Goal: Book appointment/travel/reservation

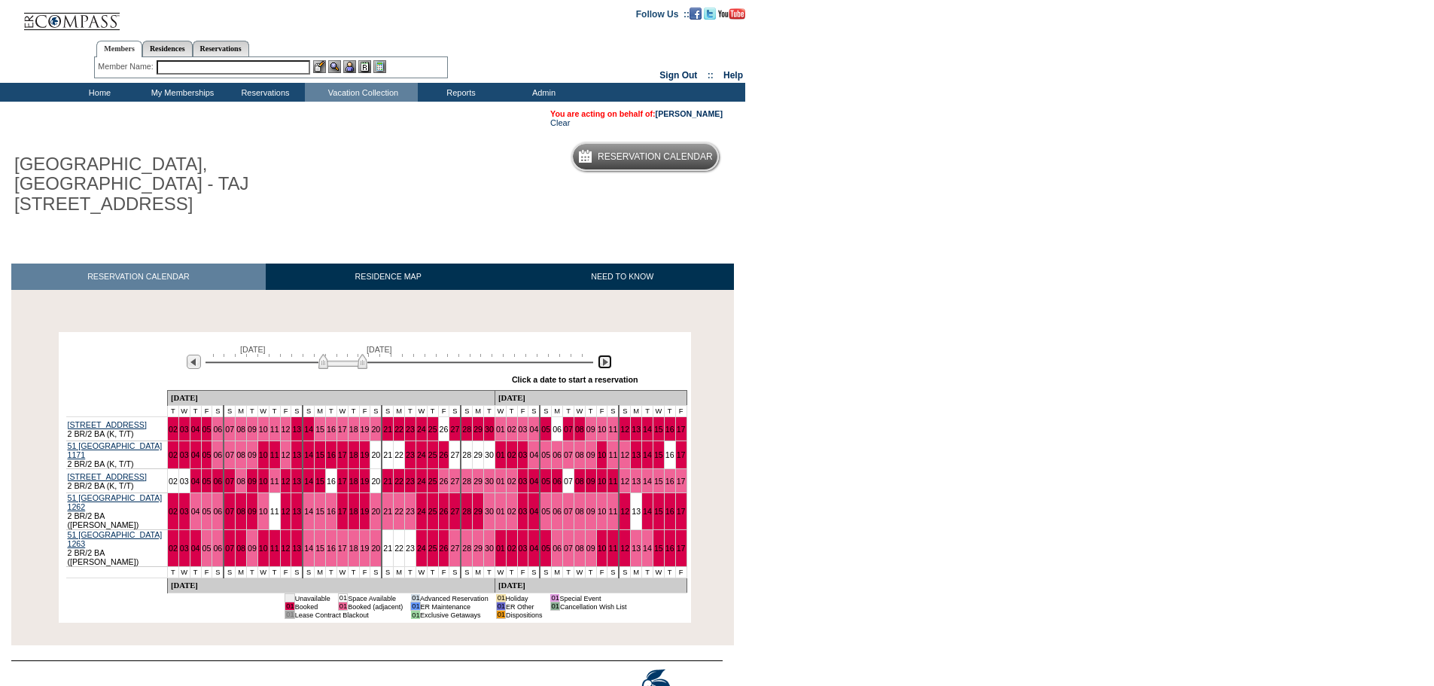
click at [602, 355] on img at bounding box center [605, 362] width 14 height 14
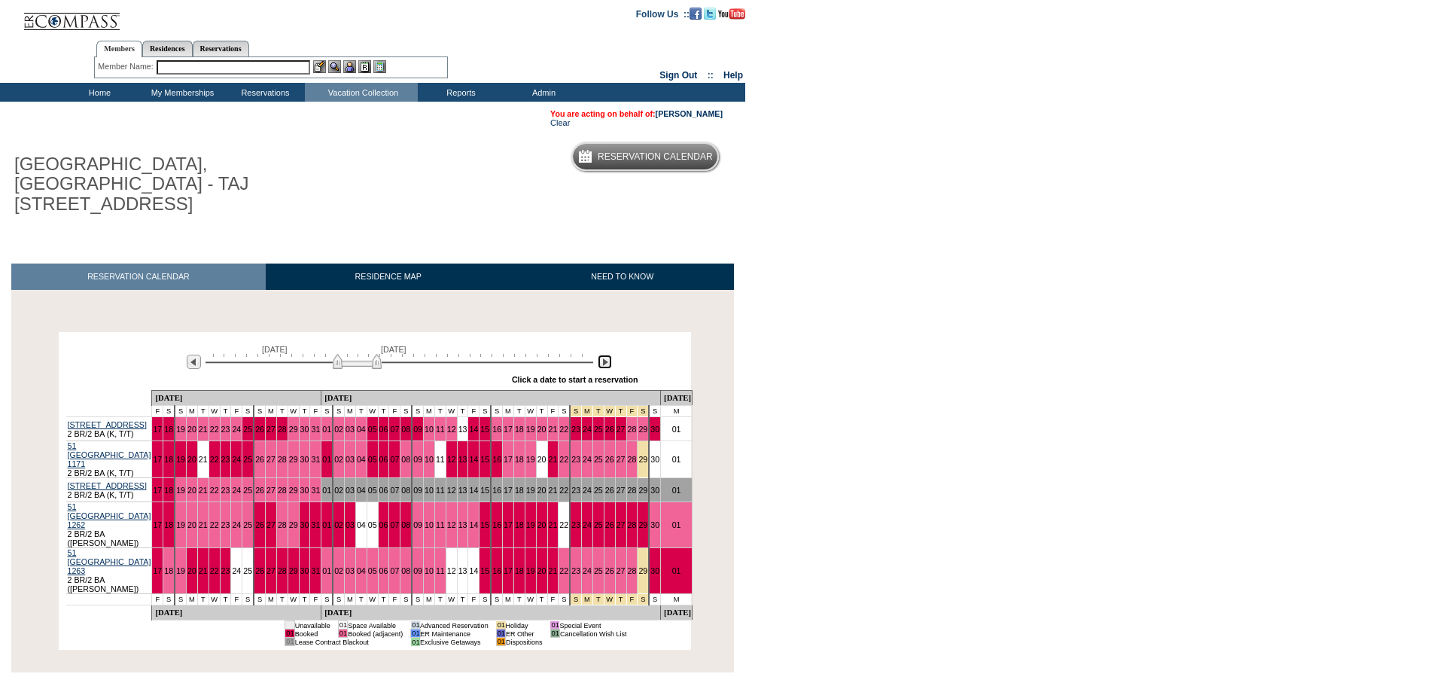
click at [602, 355] on img at bounding box center [605, 362] width 14 height 14
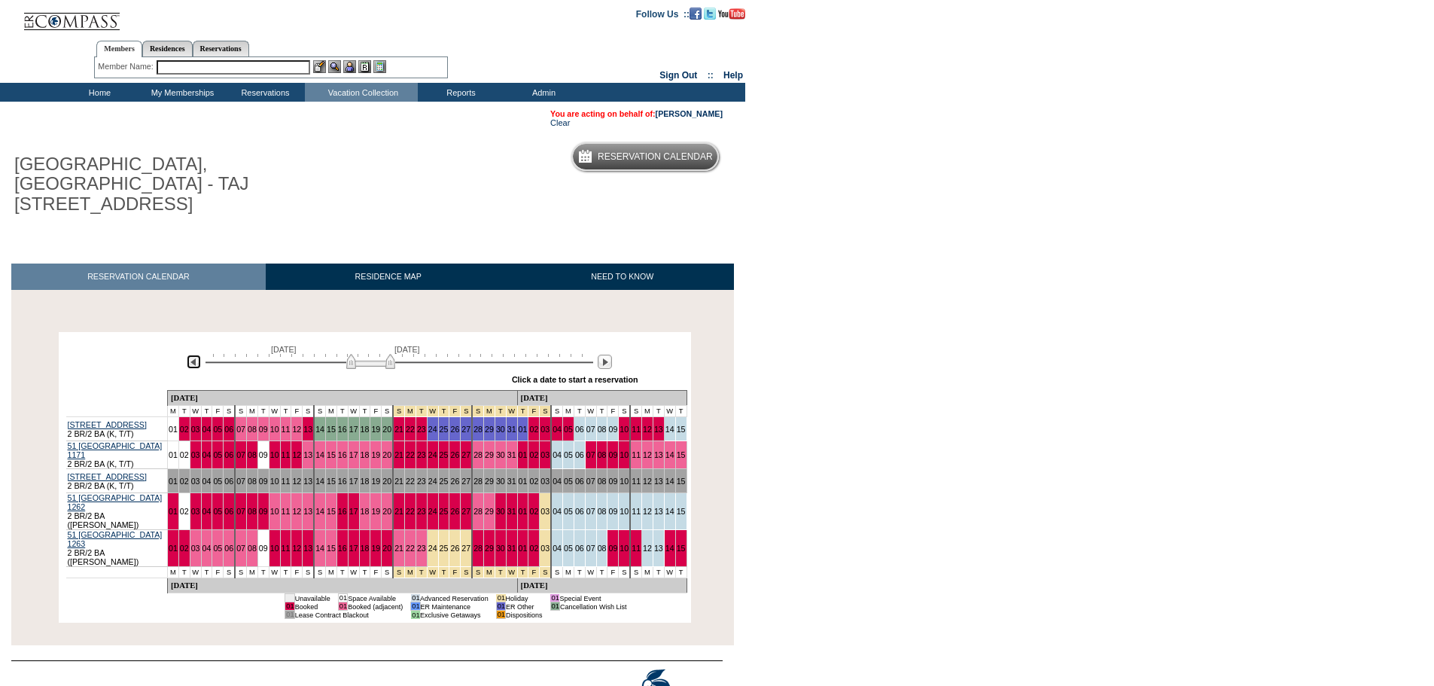
click at [191, 355] on img at bounding box center [194, 362] width 14 height 14
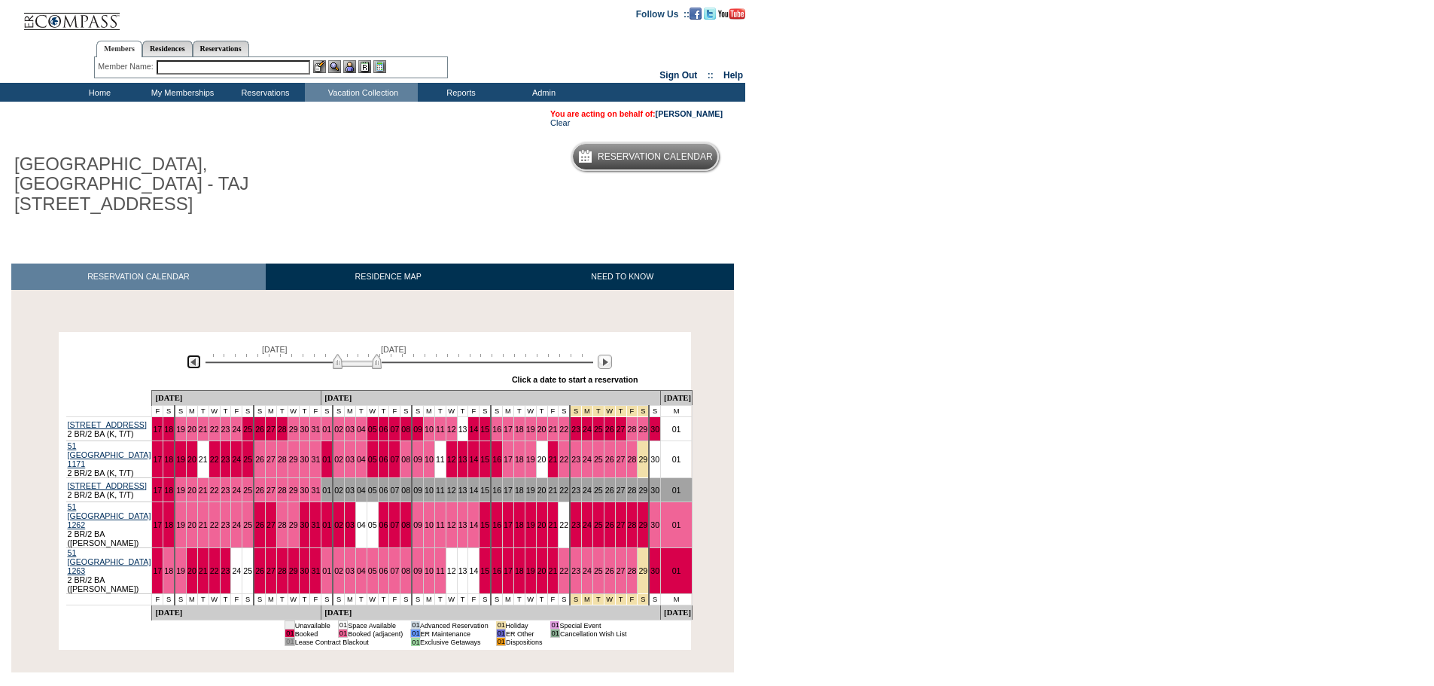
click at [193, 355] on img at bounding box center [194, 362] width 14 height 14
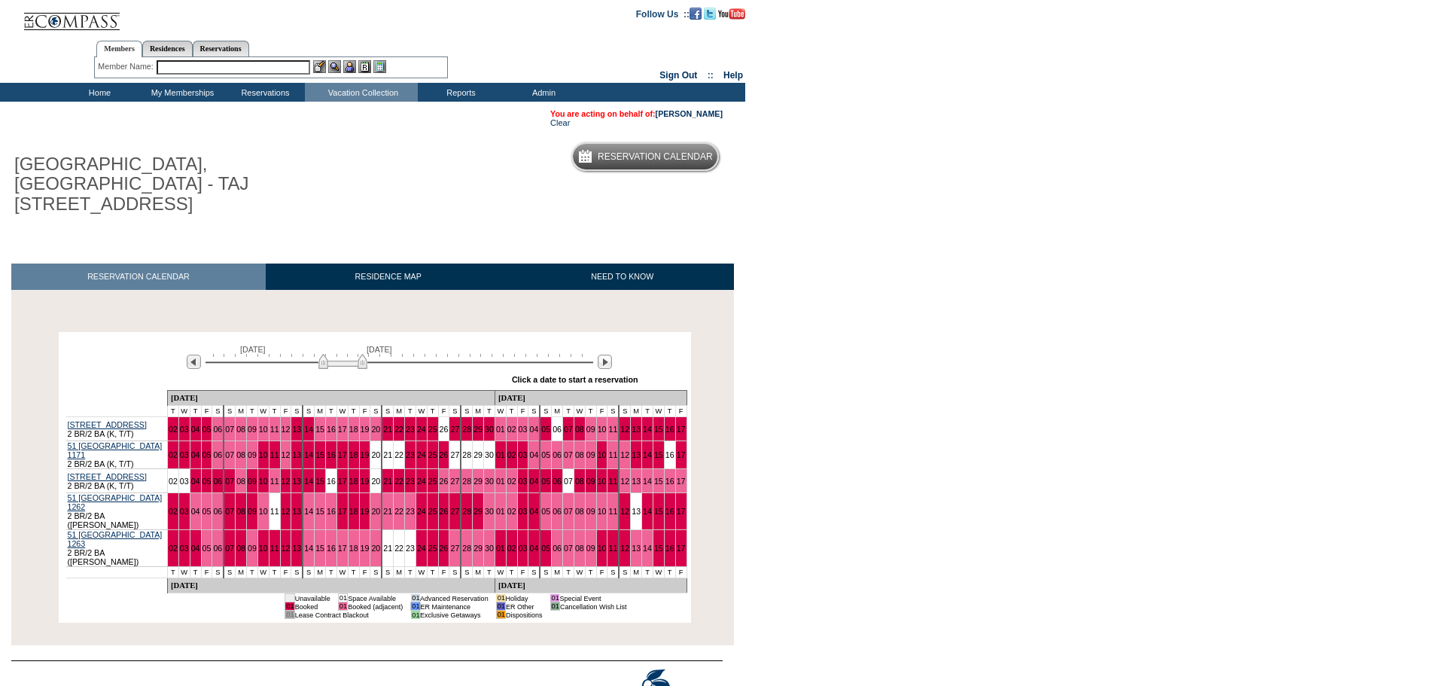
click at [954, 420] on body "Follow Us ::" at bounding box center [717, 343] width 1434 height 686
drag, startPoint x: 1123, startPoint y: 488, endPoint x: 1085, endPoint y: 482, distance: 38.9
click at [1123, 488] on body "Follow Us ::" at bounding box center [717, 343] width 1434 height 686
click at [449, 224] on div at bounding box center [367, 232] width 734 height 16
click at [974, 283] on body "Follow Us ::" at bounding box center [717, 343] width 1434 height 686
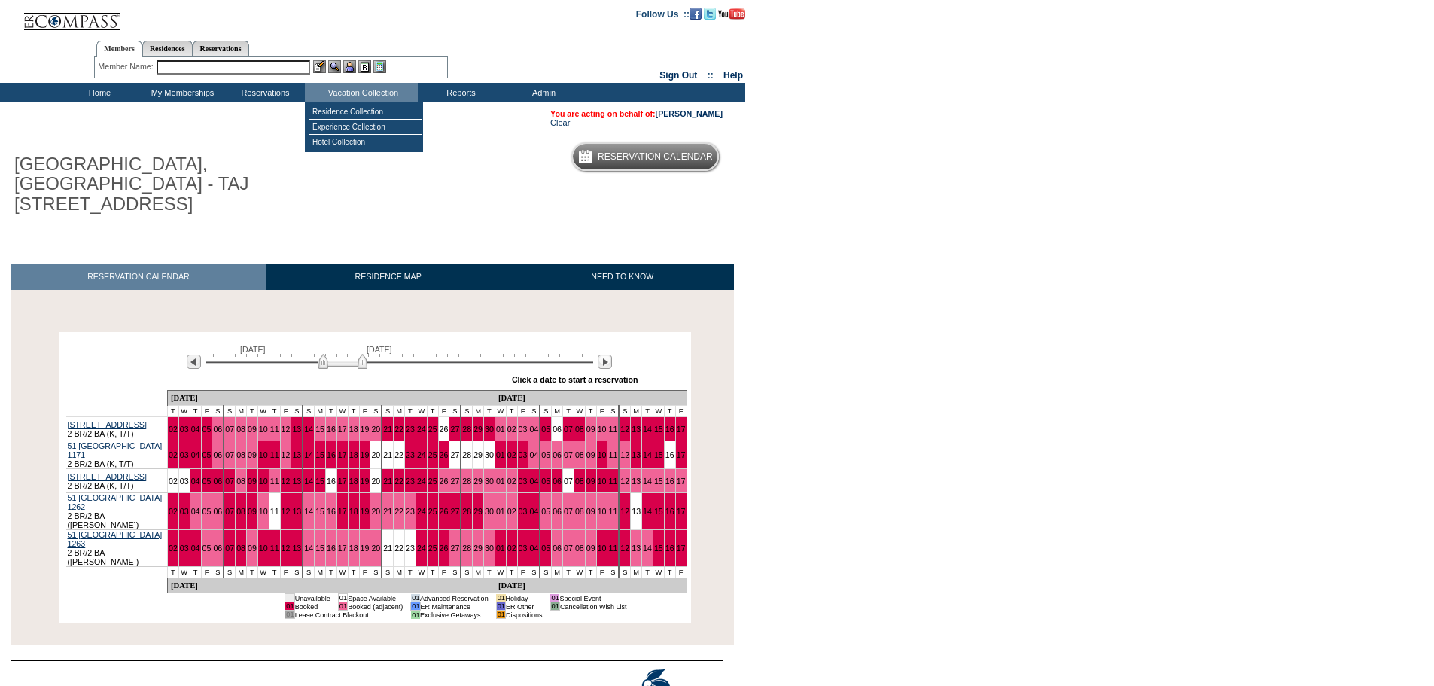
click at [906, 179] on body "Follow Us ::" at bounding box center [717, 343] width 1434 height 686
click at [1013, 274] on body "Follow Us ::" at bounding box center [717, 343] width 1434 height 686
